Goal: Task Accomplishment & Management: Manage account settings

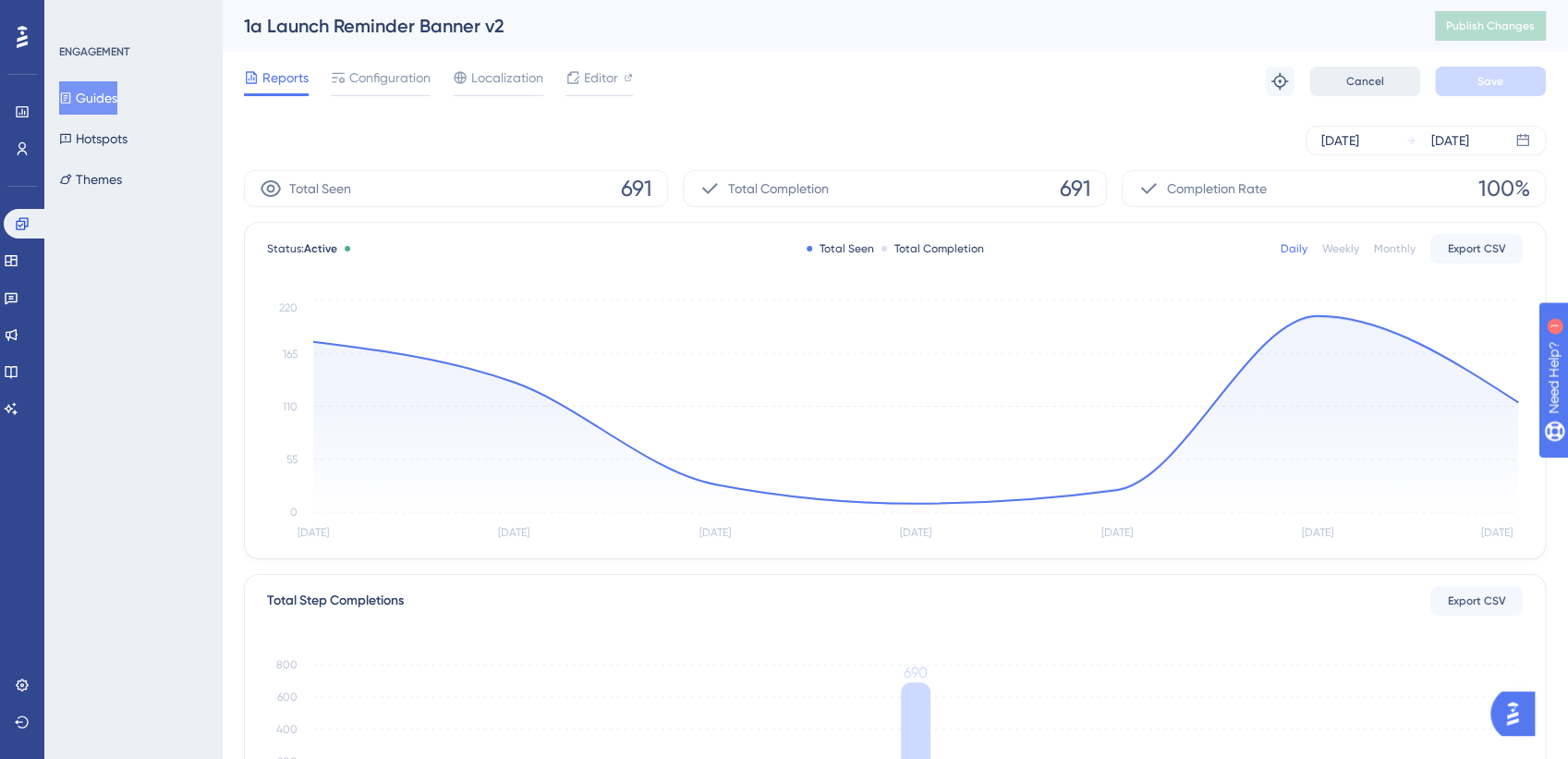
click at [1345, 81] on button "Cancel" at bounding box center [1366, 81] width 111 height 29
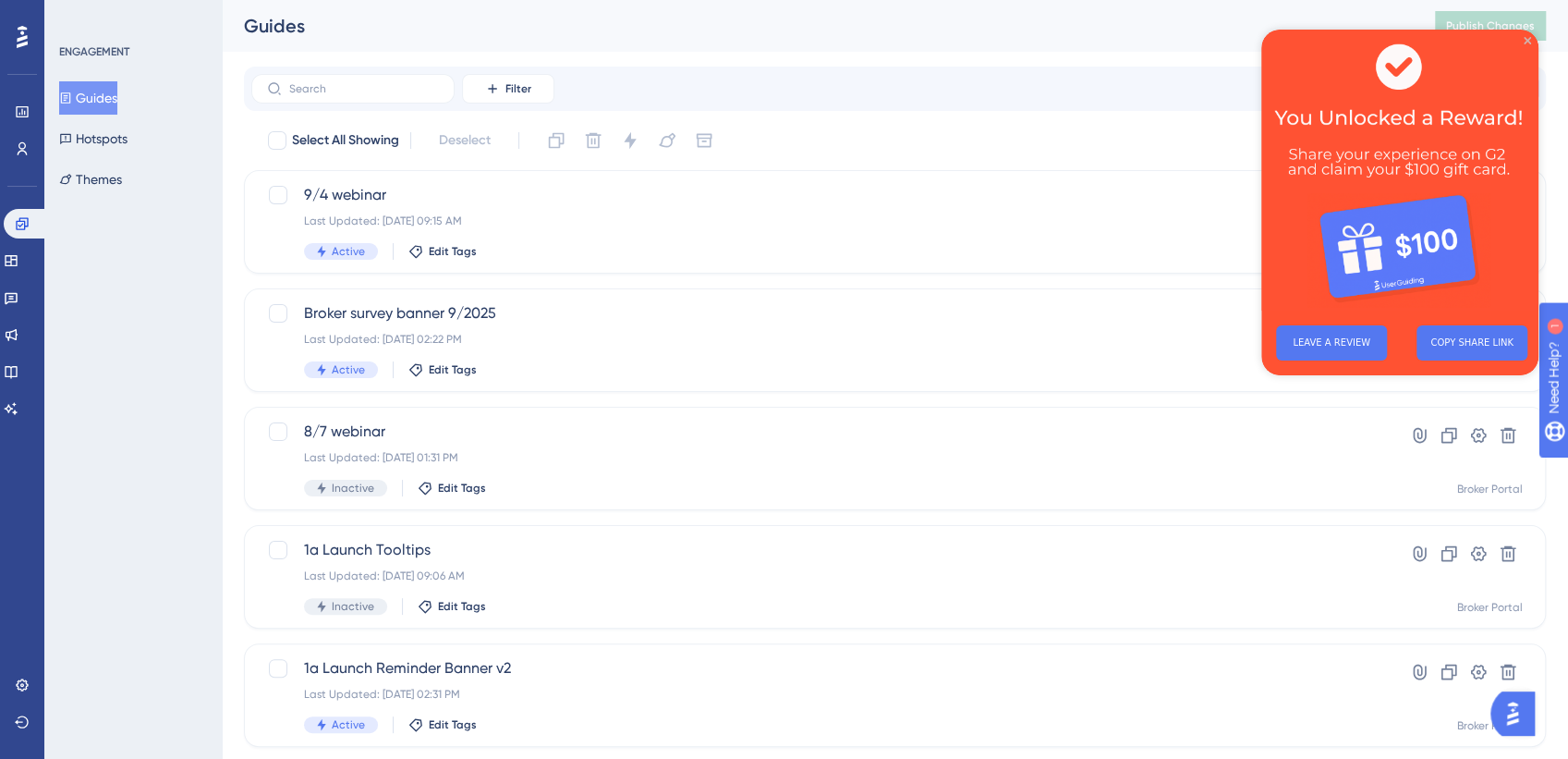
drag, startPoint x: 1528, startPoint y: 40, endPoint x: 2394, endPoint y: 146, distance: 872.5
click at [1528, 40] on icon "Close Preview" at bounding box center [1528, 40] width 8 height 8
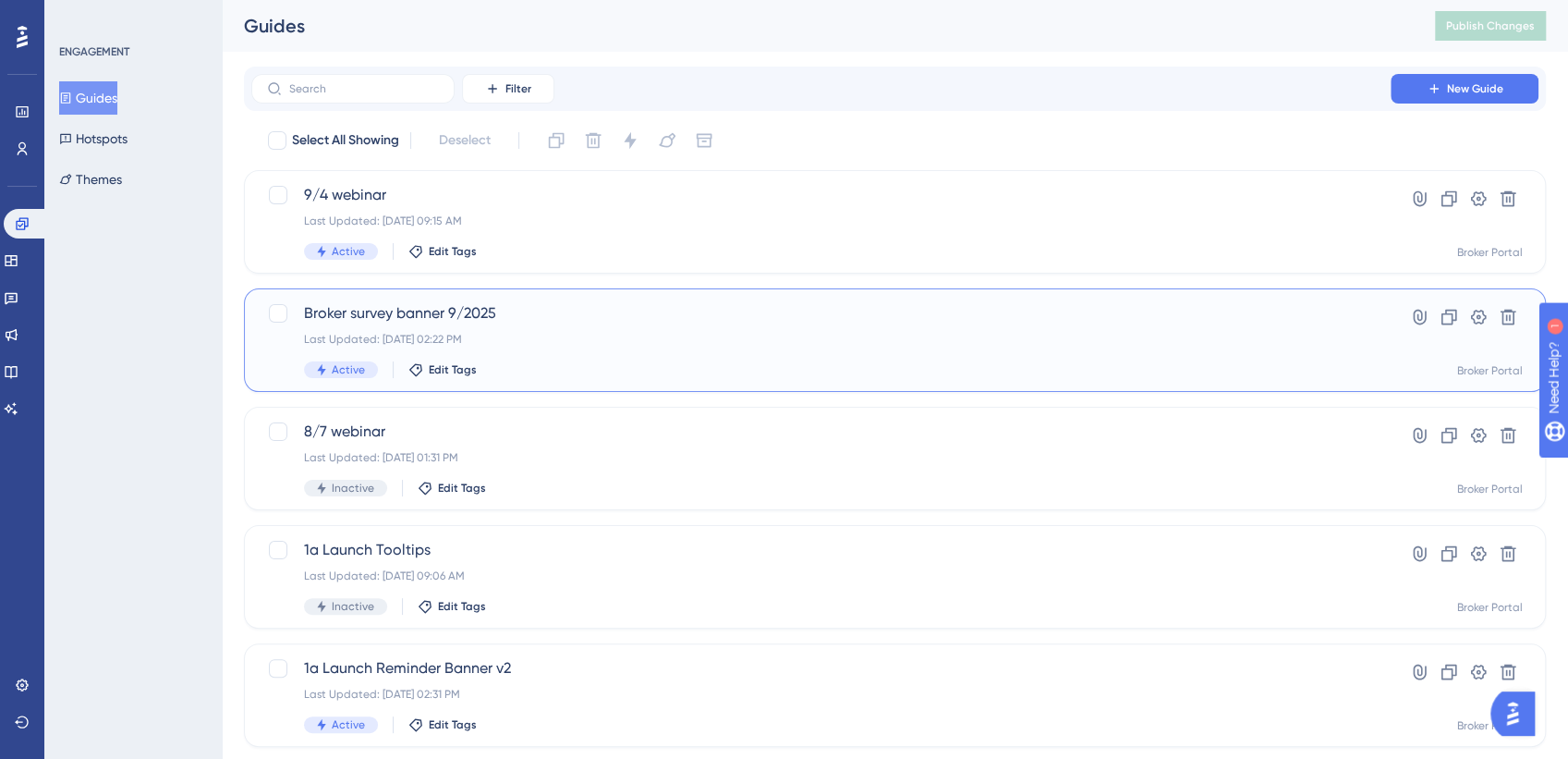
click at [530, 315] on span "Broker survey banner 9/2025" at bounding box center [821, 314] width 1034 height 23
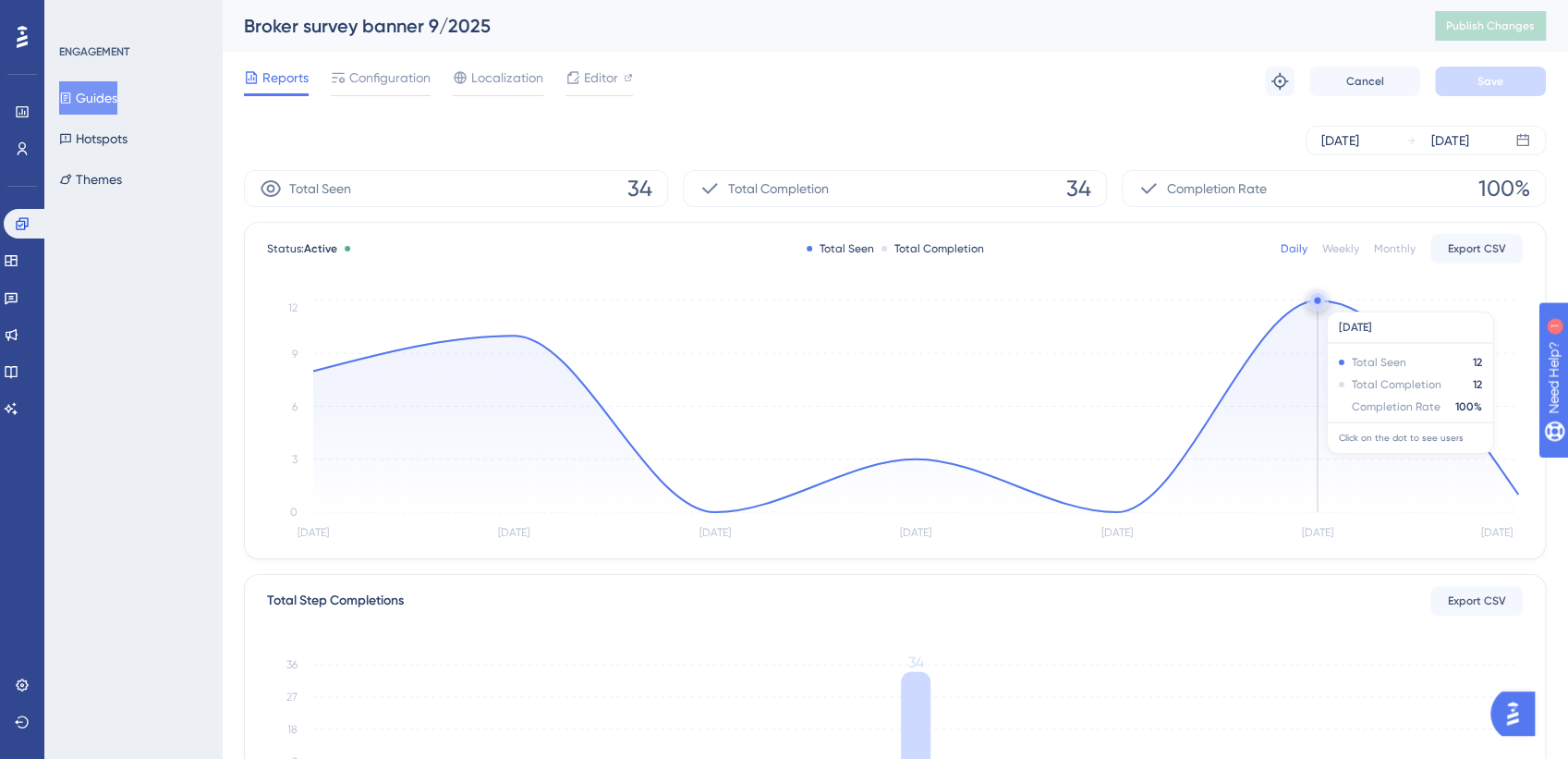
click at [1316, 302] on circle at bounding box center [1317, 299] width 7 height 7
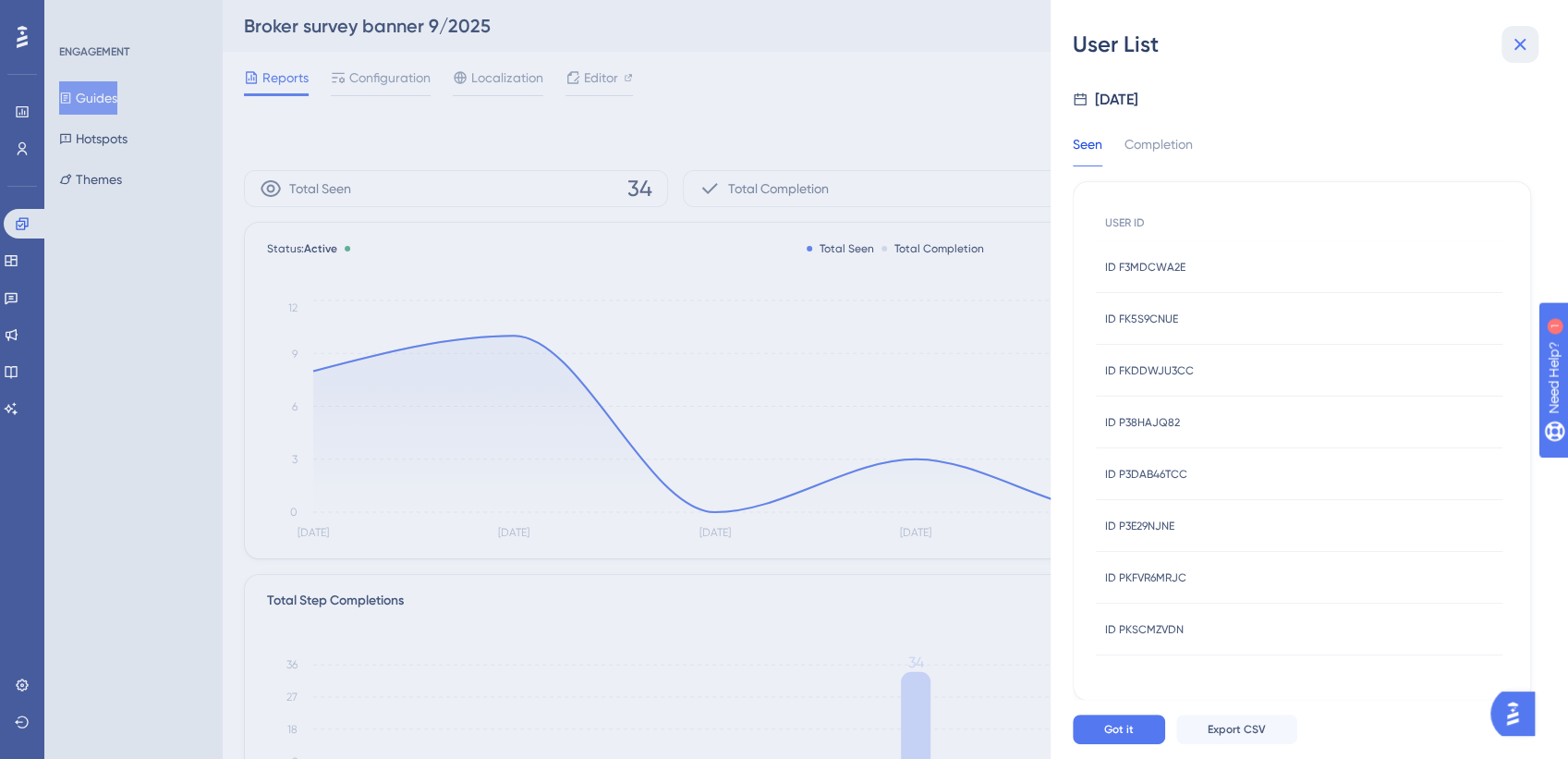
click at [1525, 53] on icon at bounding box center [1521, 44] width 23 height 23
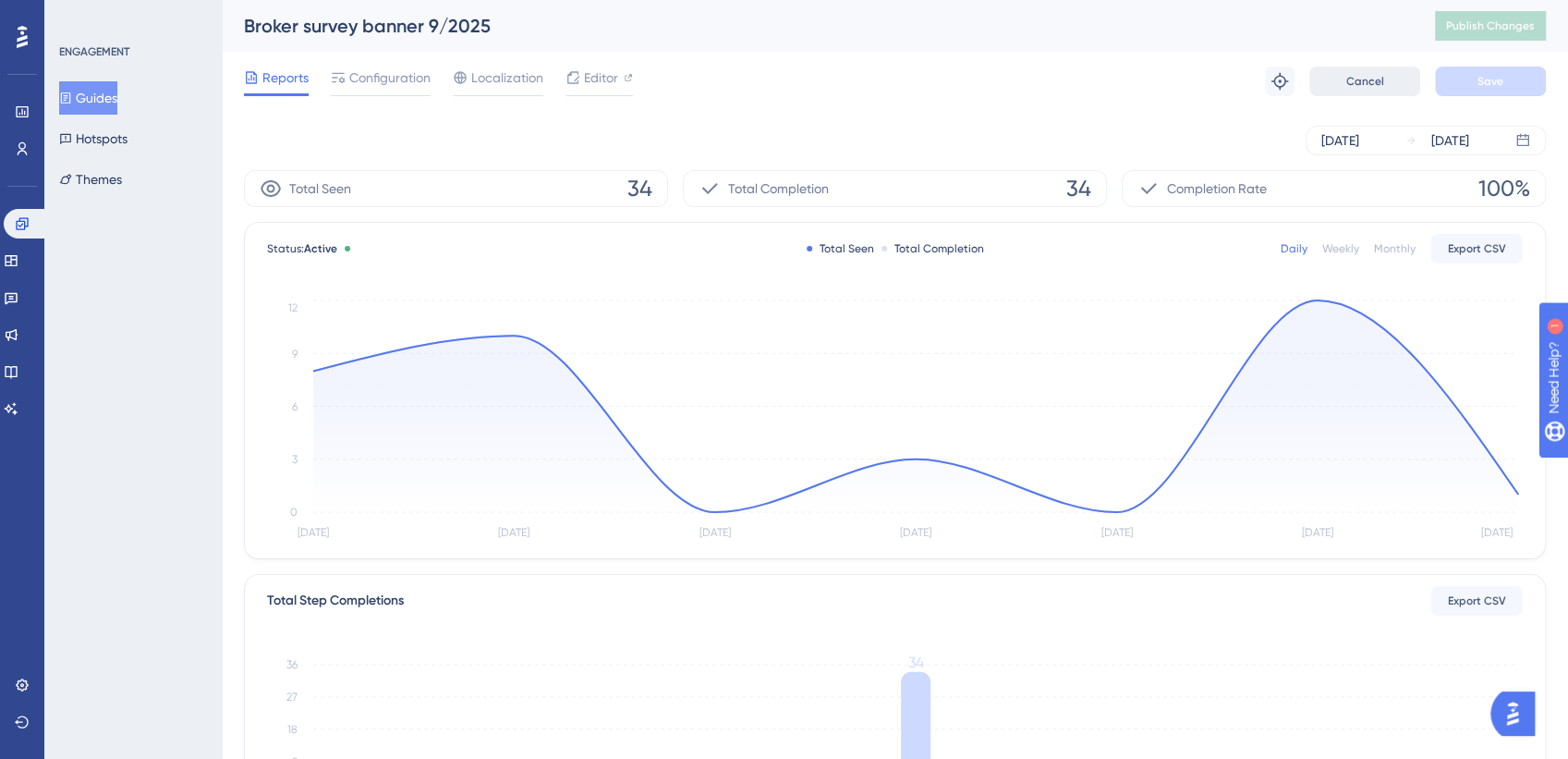
click at [1345, 86] on button "Cancel" at bounding box center [1366, 81] width 111 height 29
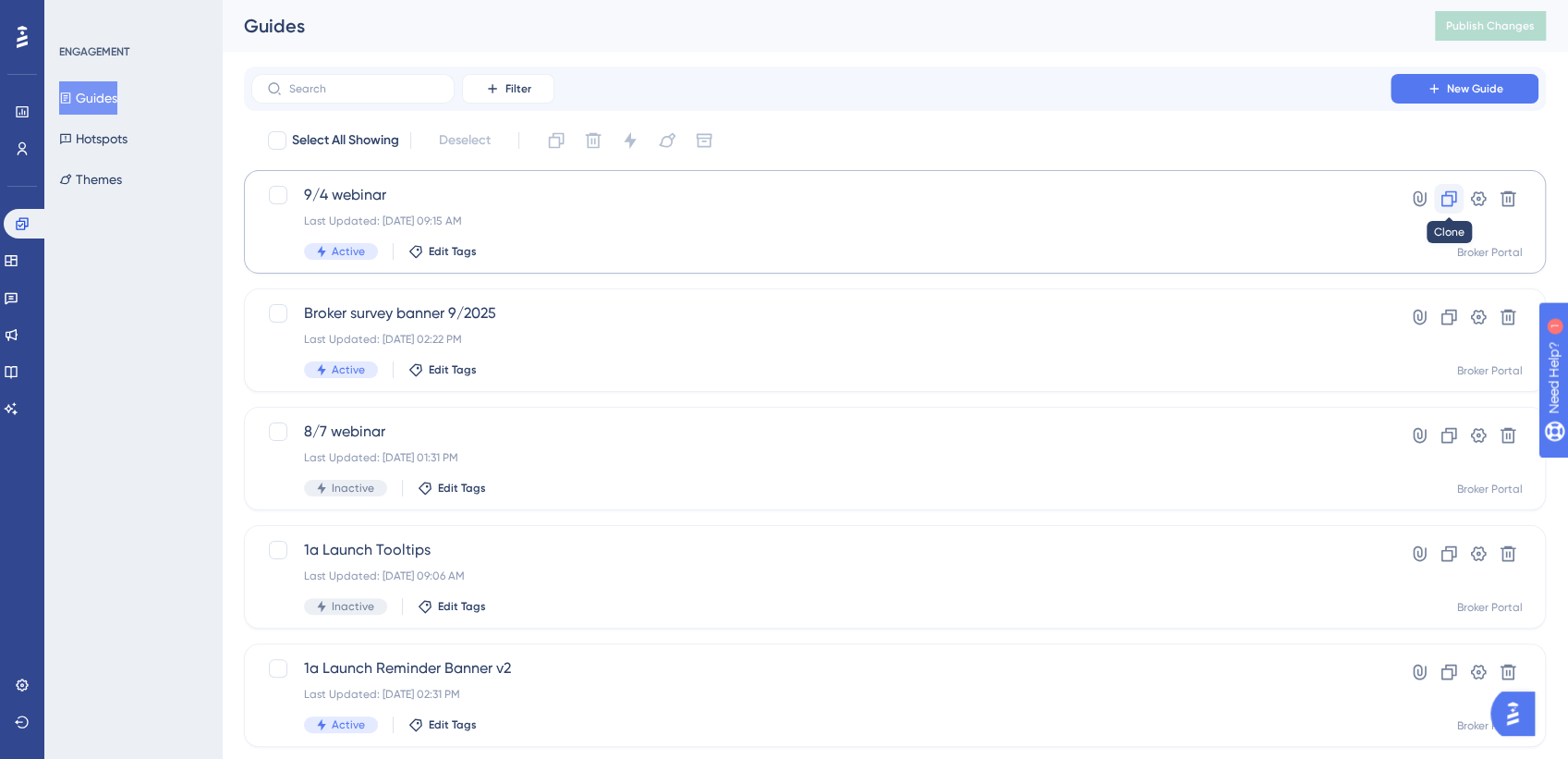
click at [1453, 195] on icon at bounding box center [1449, 199] width 19 height 19
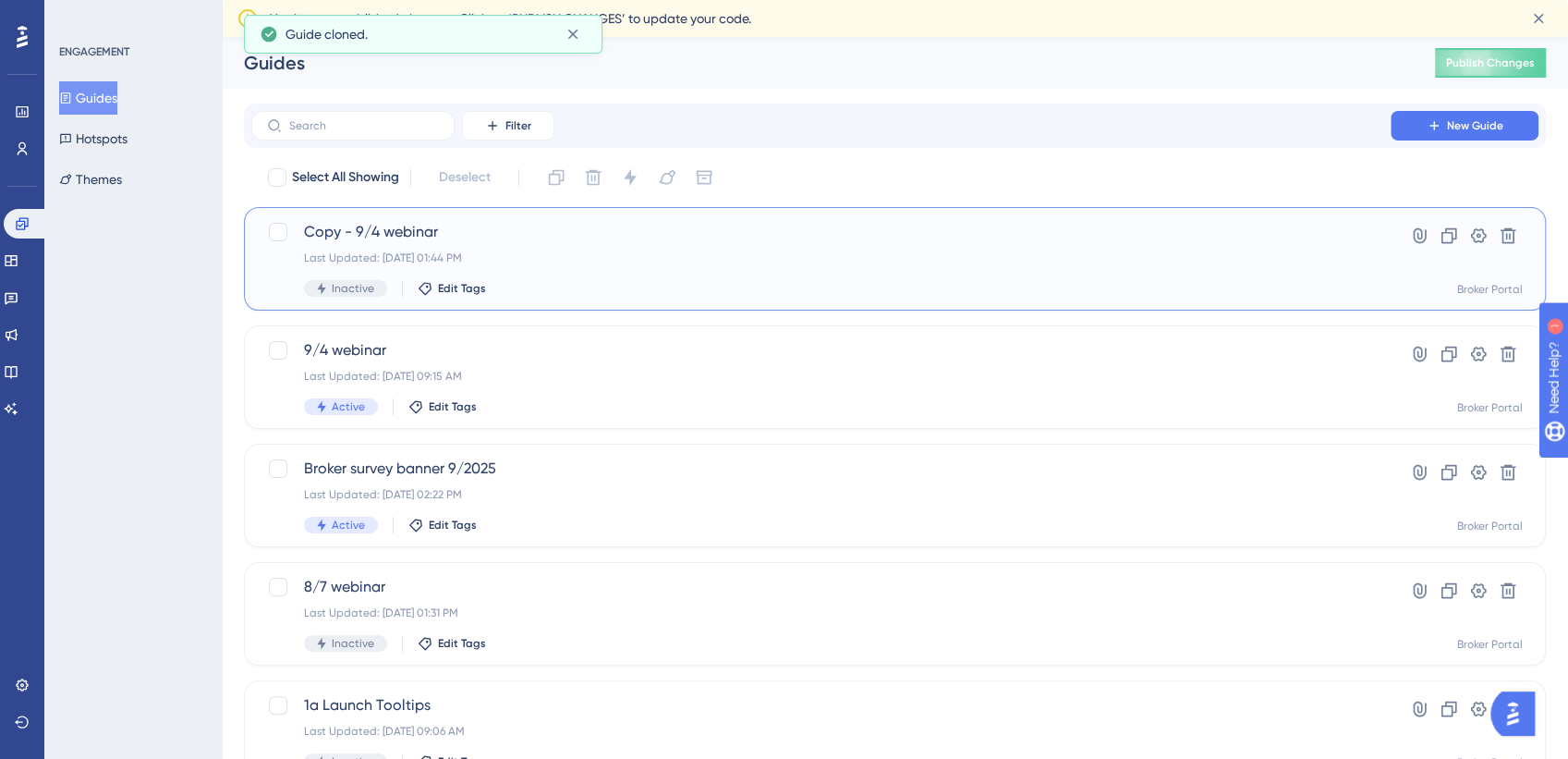
click at [418, 236] on span "Copy - 9/4 webinar" at bounding box center [821, 233] width 1034 height 23
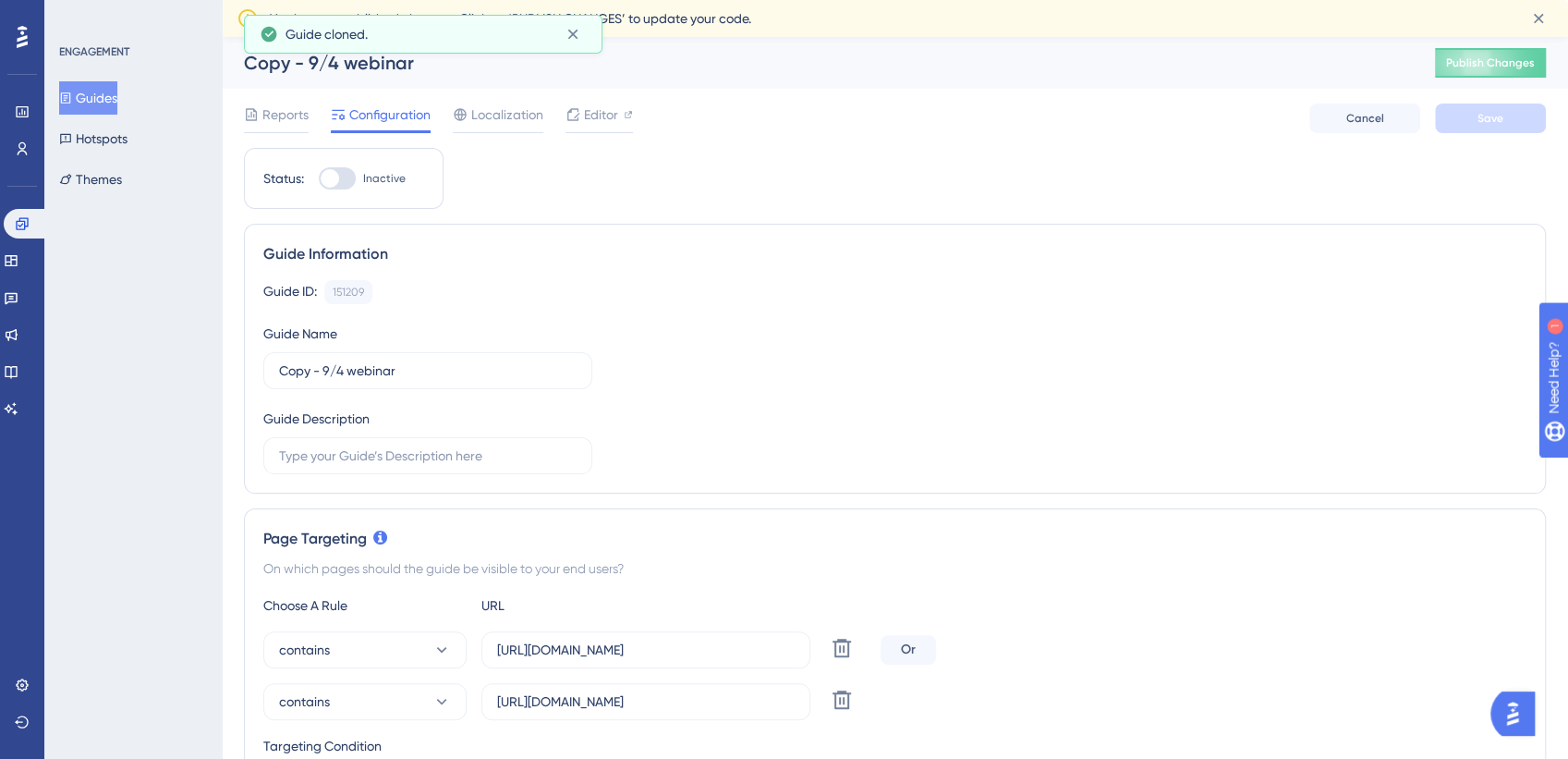
click at [330, 61] on div "Copy - 9/4 webinar" at bounding box center [816, 62] width 1145 height 25
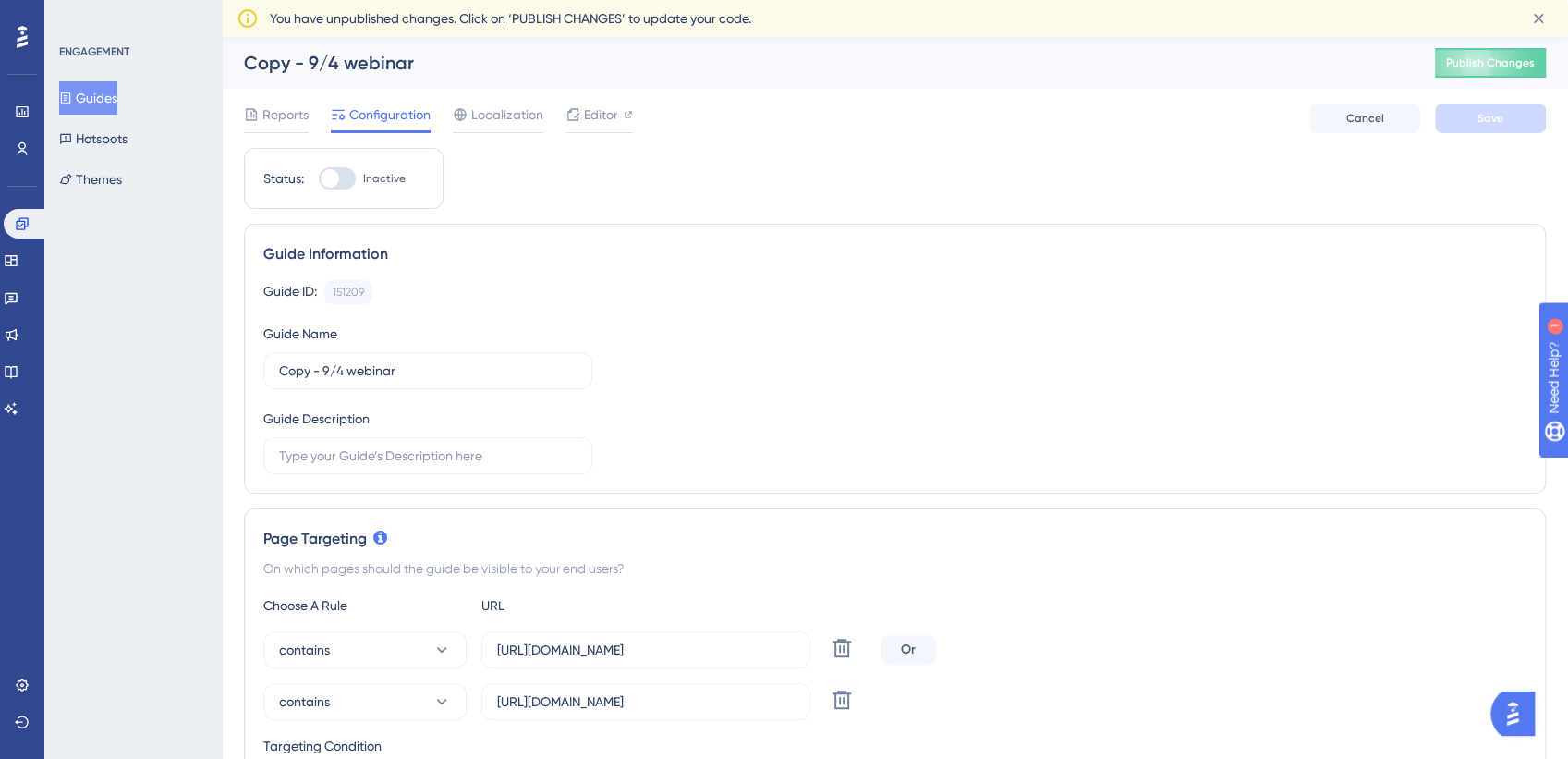
click at [286, 63] on div "Copy - 9/4 webinar" at bounding box center [816, 62] width 1145 height 25
drag, startPoint x: 344, startPoint y: 370, endPoint x: 281, endPoint y: 371, distance: 63.0
click at [281, 371] on input "Copy - 9/4 webinar" at bounding box center [428, 371] width 297 height 21
click at [365, 372] on input "Copy - 9/4 webinar" at bounding box center [428, 371] width 297 height 21
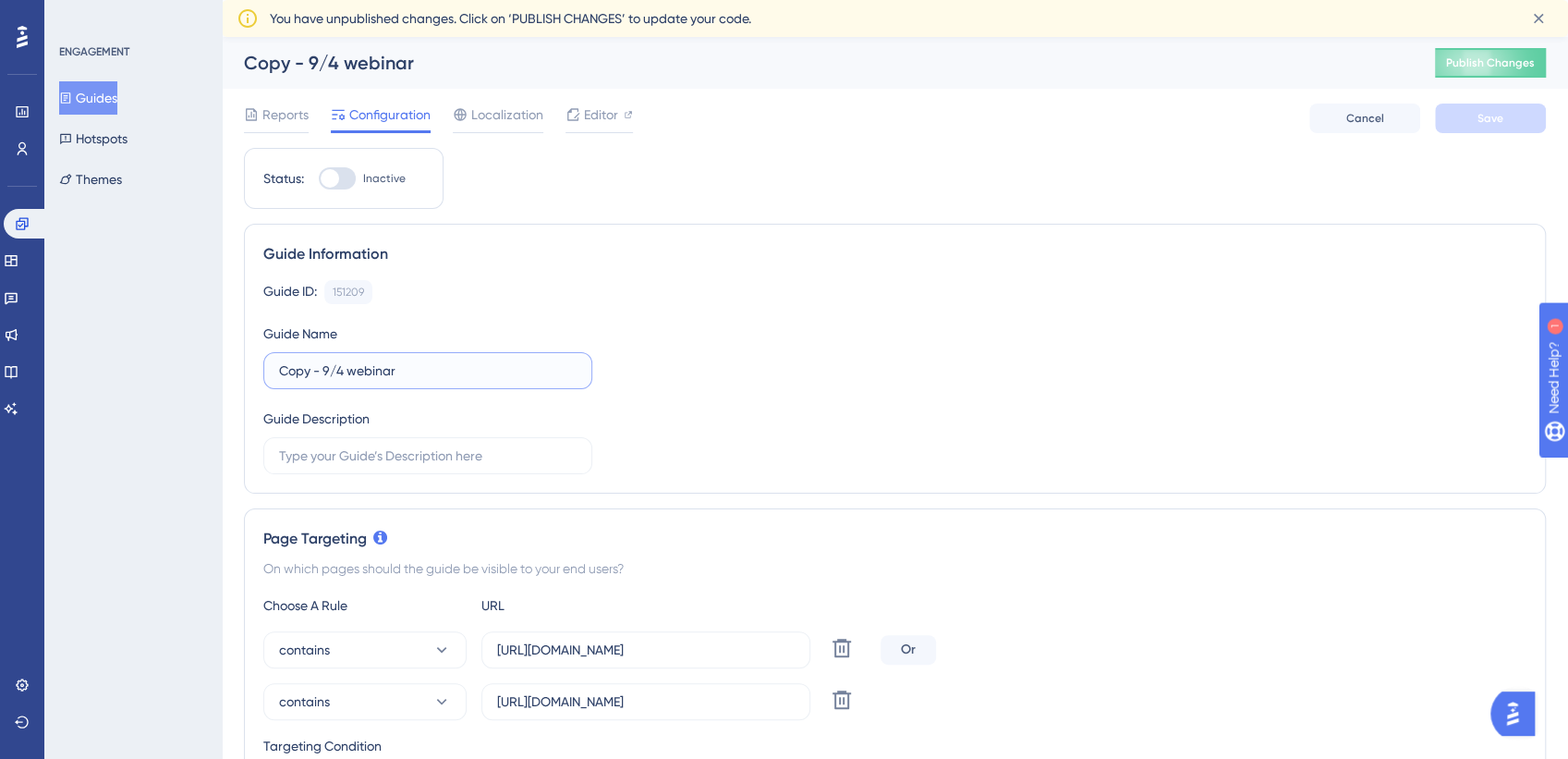
click at [365, 372] on input "Copy - 9/4 webinar" at bounding box center [428, 371] width 297 height 21
click at [438, 375] on input "Copy - 9/4 webinar" at bounding box center [428, 371] width 297 height 21
click at [437, 375] on input "Copy - 9/4 webinar" at bounding box center [428, 371] width 297 height 21
click at [436, 373] on input "Copy - 9/4 webinar" at bounding box center [428, 371] width 297 height 21
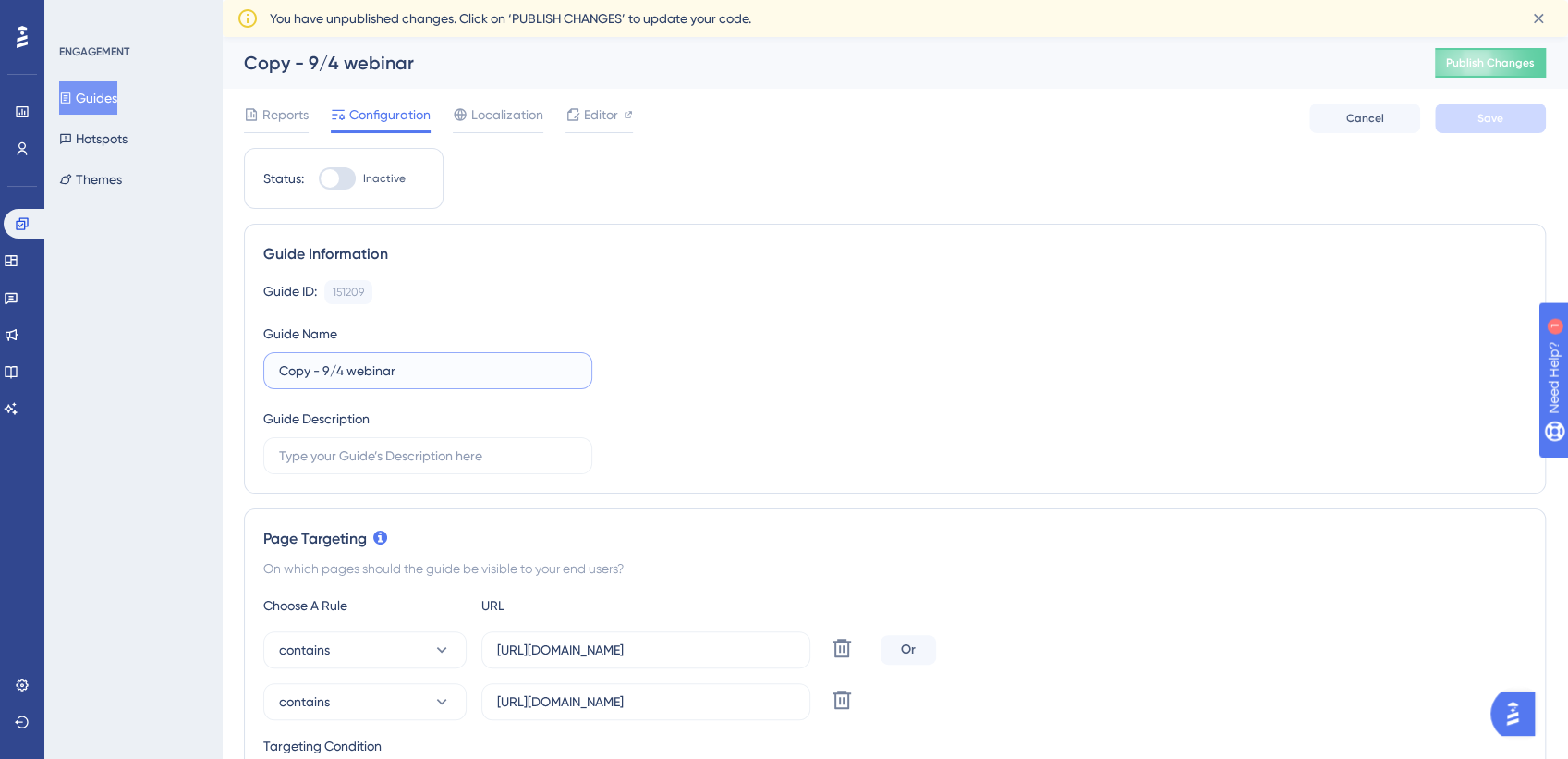
click at [417, 372] on input "Copy - 9/4 webinar" at bounding box center [428, 371] width 297 height 21
click at [416, 372] on input "Copy - 9/4 webinar" at bounding box center [428, 371] width 297 height 21
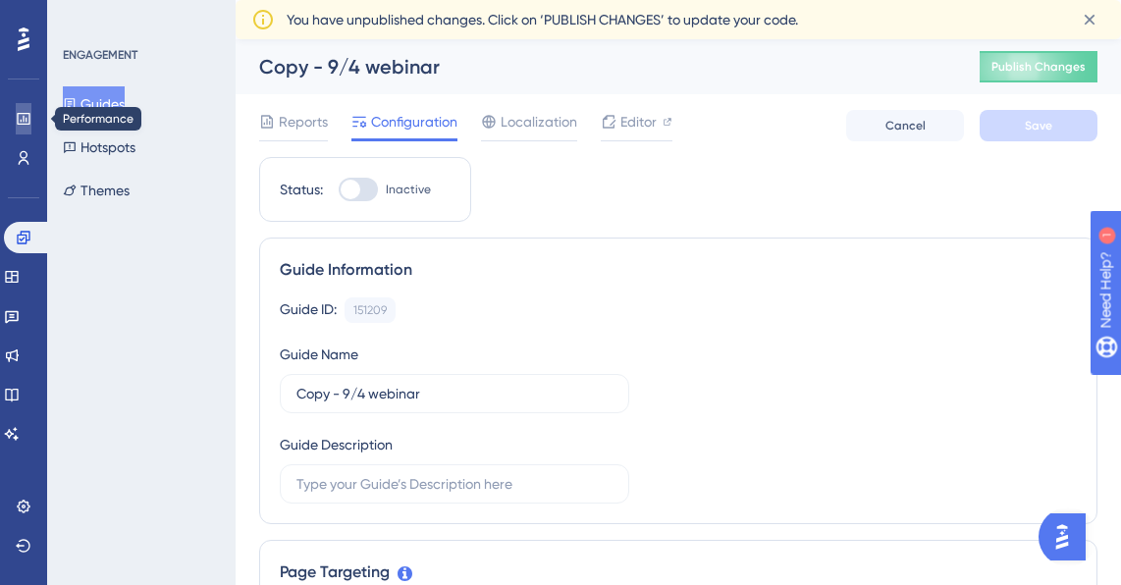
click at [29, 108] on link at bounding box center [24, 118] width 16 height 31
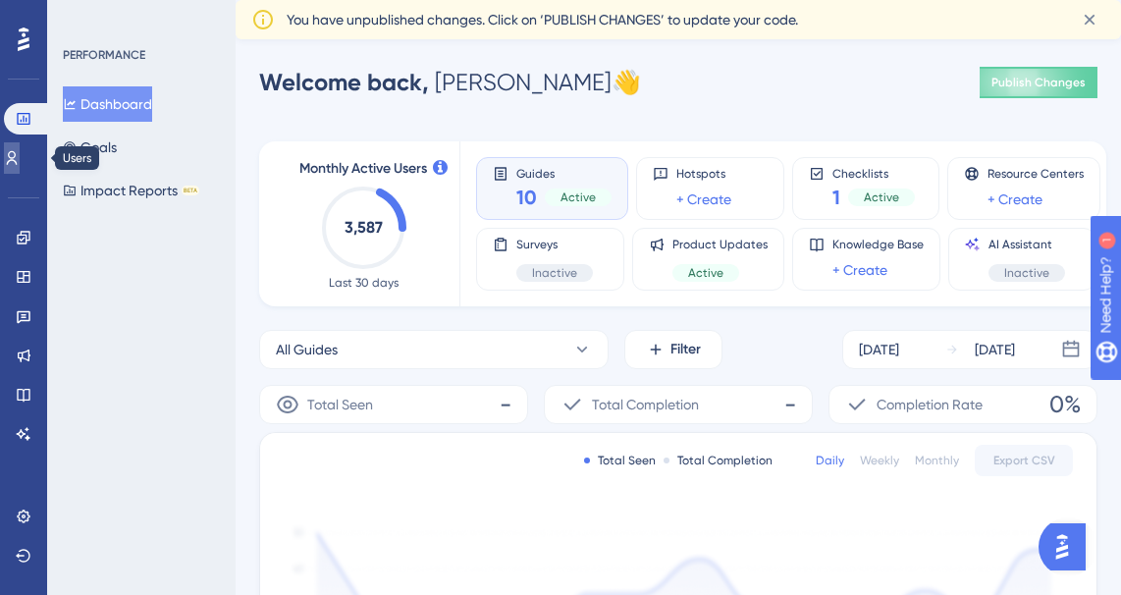
click at [20, 161] on icon at bounding box center [12, 158] width 16 height 16
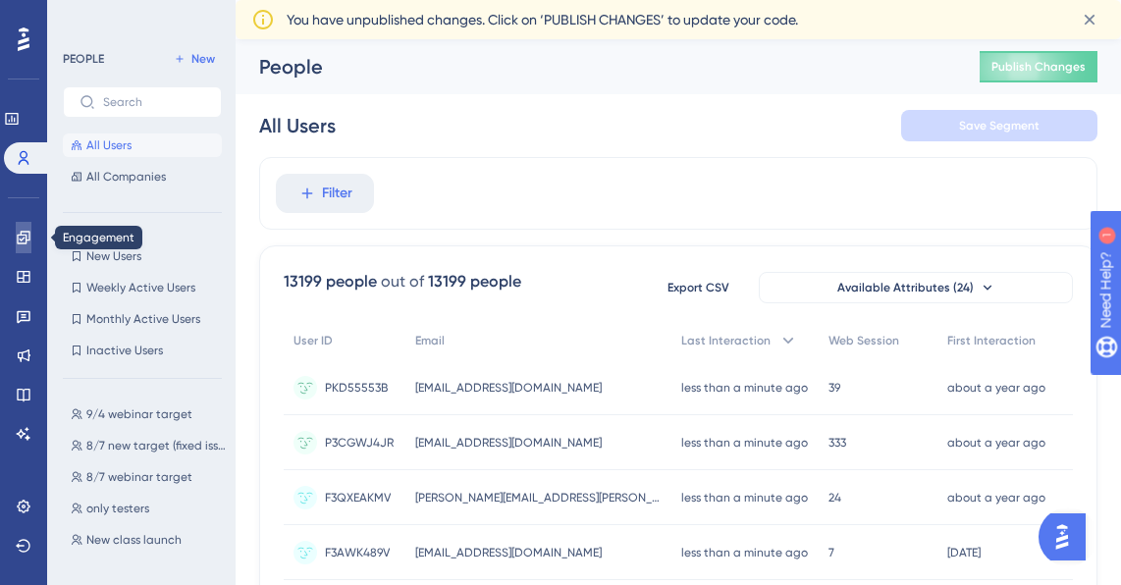
click at [16, 223] on link at bounding box center [24, 237] width 16 height 31
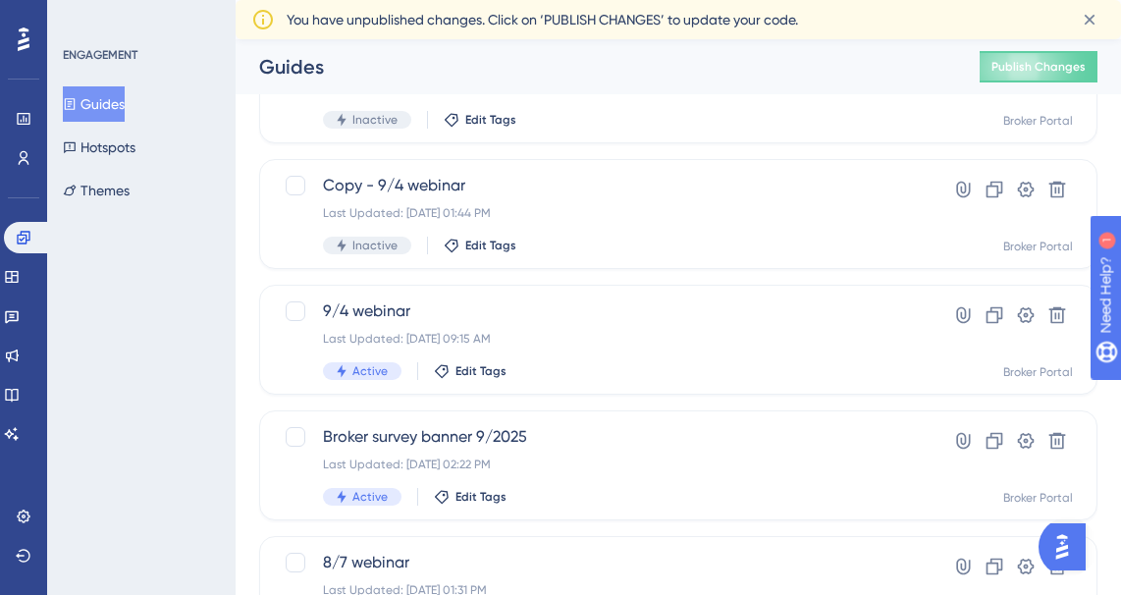
scroll to position [165, 0]
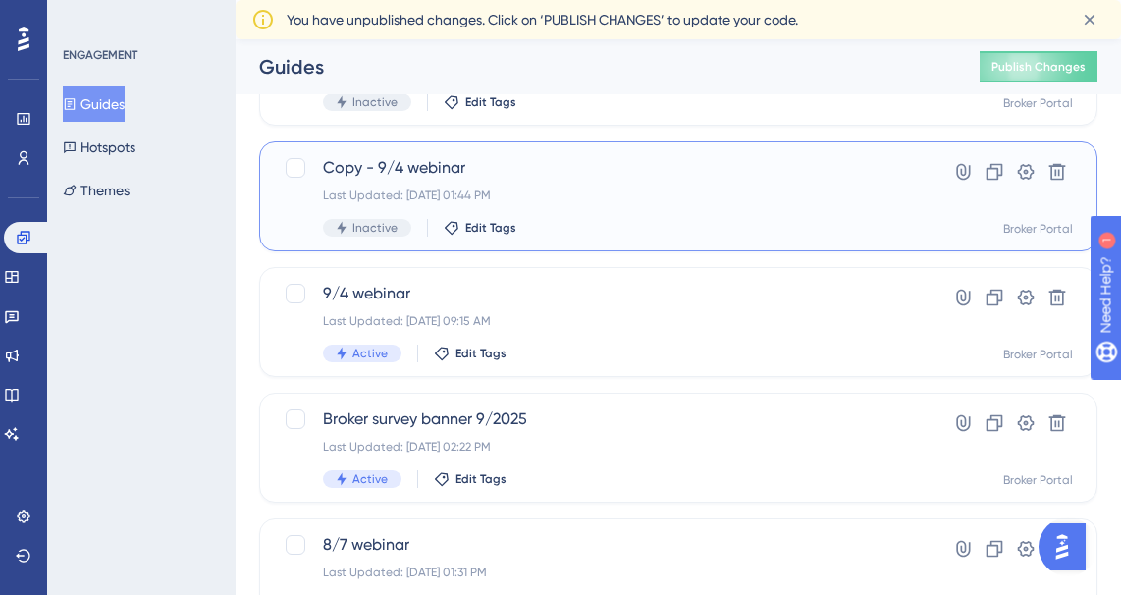
click at [393, 164] on span "Copy - 9/4 webinar" at bounding box center [600, 168] width 554 height 24
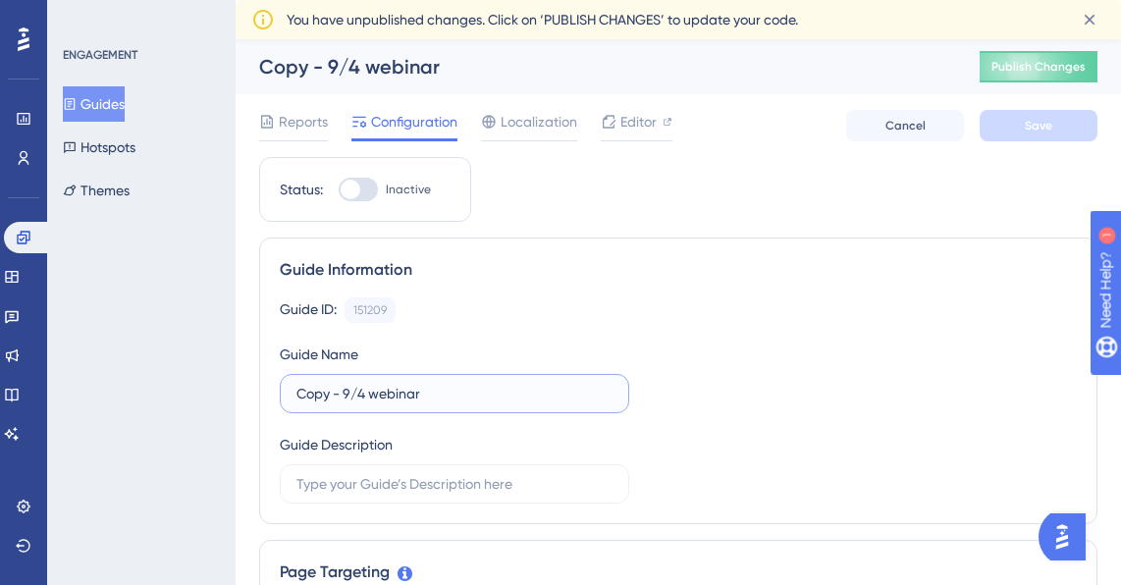
click at [380, 396] on input "Copy - 9/4 webinar" at bounding box center [455, 394] width 316 height 22
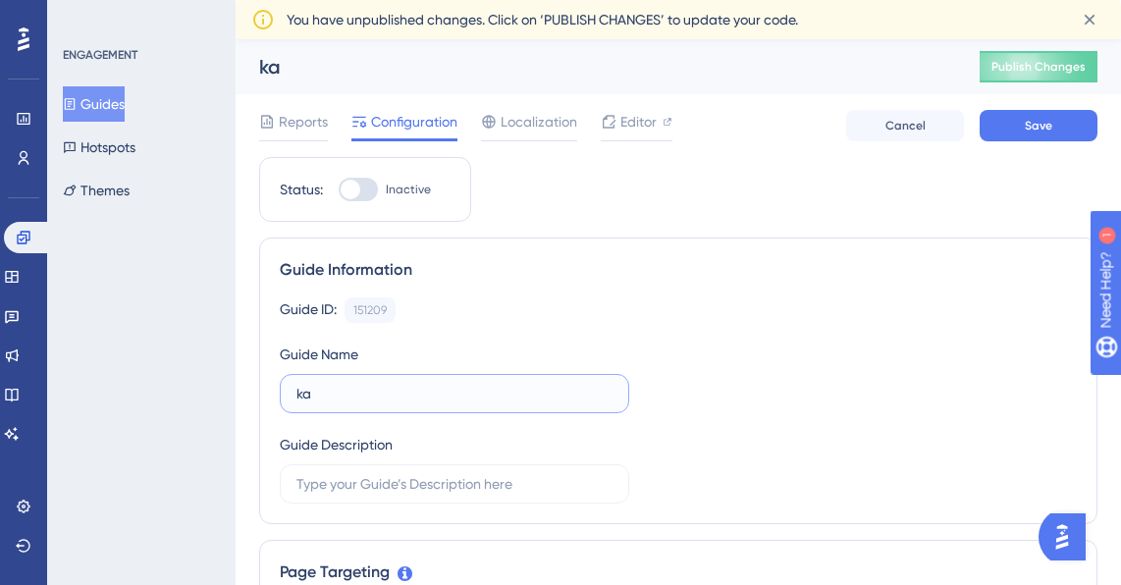
type input "k"
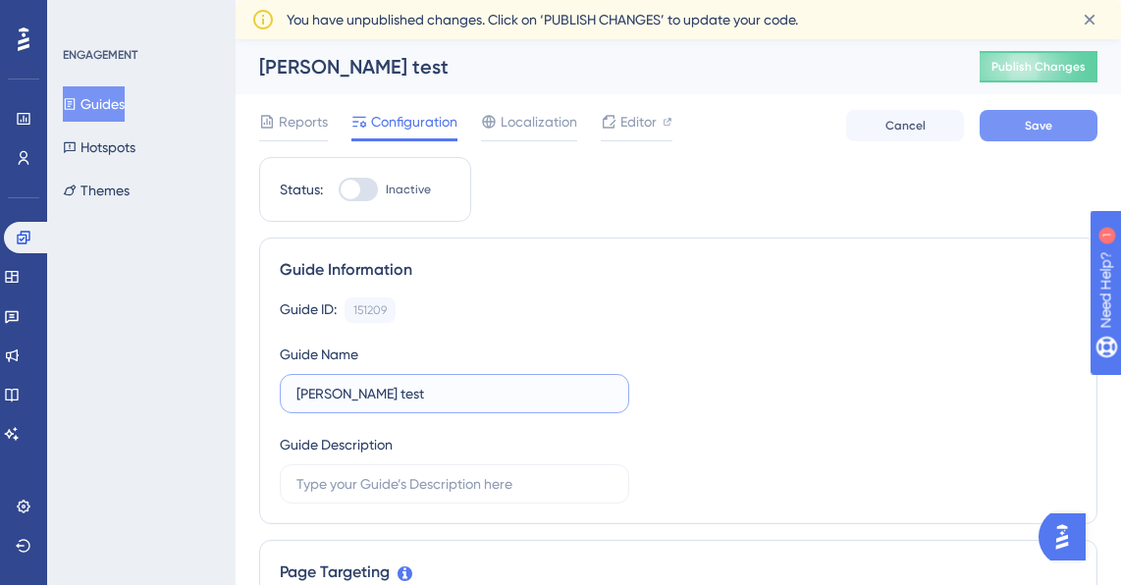
type input "[PERSON_NAME] test"
click at [1021, 129] on button "Save" at bounding box center [1039, 125] width 118 height 31
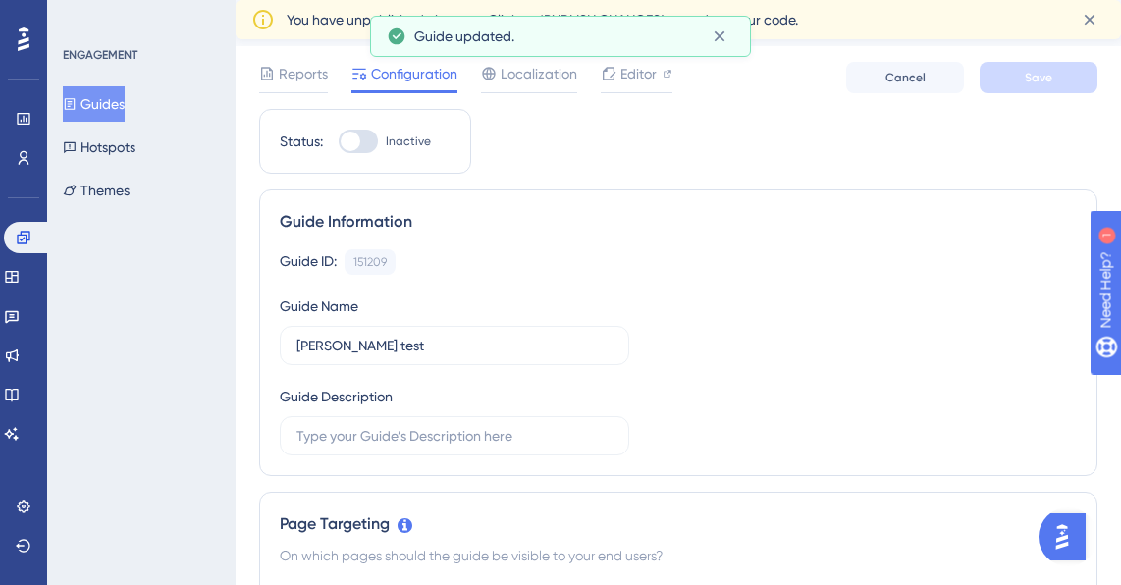
scroll to position [49, 0]
click at [292, 82] on span "Reports" at bounding box center [303, 73] width 49 height 24
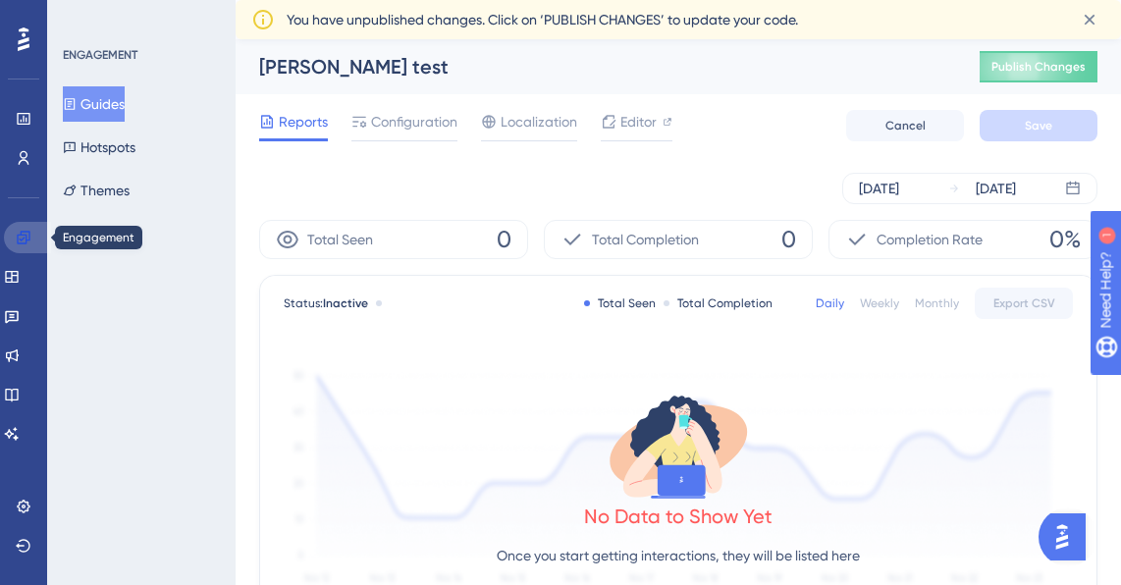
click at [13, 245] on link at bounding box center [27, 237] width 47 height 31
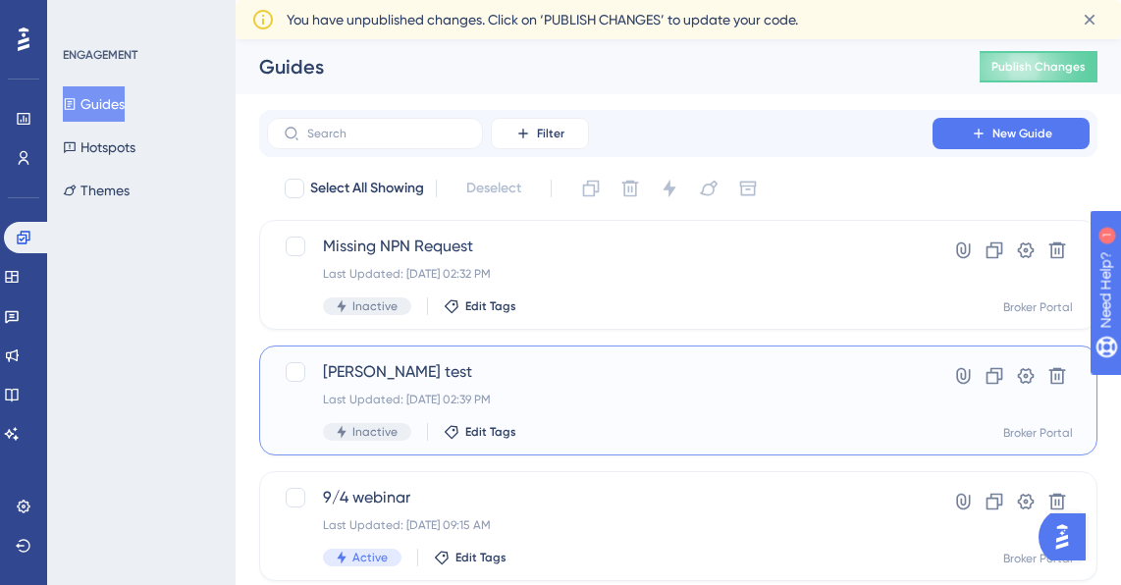
click at [475, 380] on span "[PERSON_NAME] test" at bounding box center [600, 372] width 554 height 24
